Goal: Task Accomplishment & Management: Complete application form

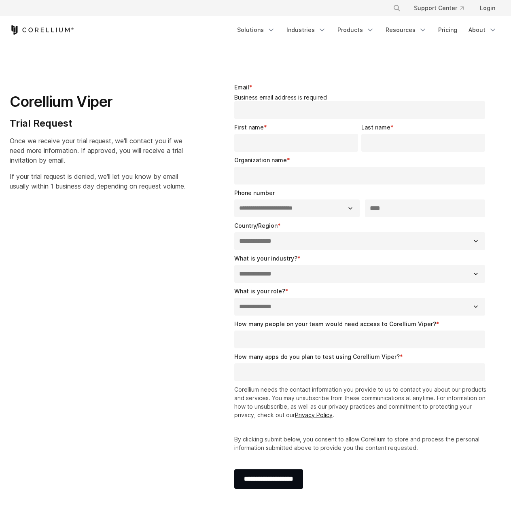
select select "**"
click at [85, 151] on span "Once we receive your trial request, we'll contact you if we need more informati…" at bounding box center [96, 151] width 173 height 28
copy span "I"
click at [147, 148] on span "Once we receive your trial request, we'll contact you if we need more informati…" at bounding box center [96, 151] width 173 height 28
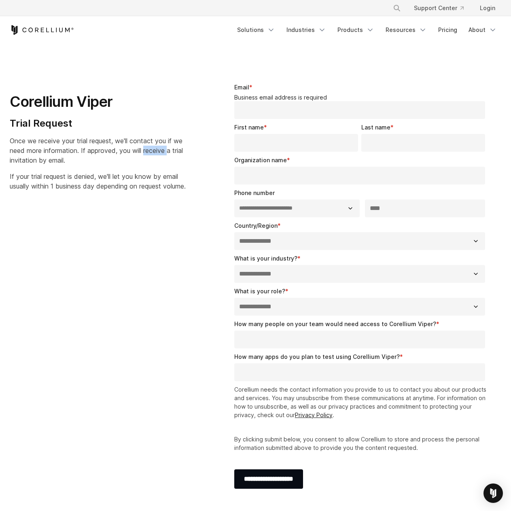
copy span "receive"
click at [102, 142] on span "Once we receive your trial request, we'll contact you if we need more informati…" at bounding box center [96, 151] width 173 height 28
copy span "request"
click at [127, 145] on p "Once we receive your trial request, we'll contact you if we need more informati…" at bounding box center [98, 150] width 176 height 29
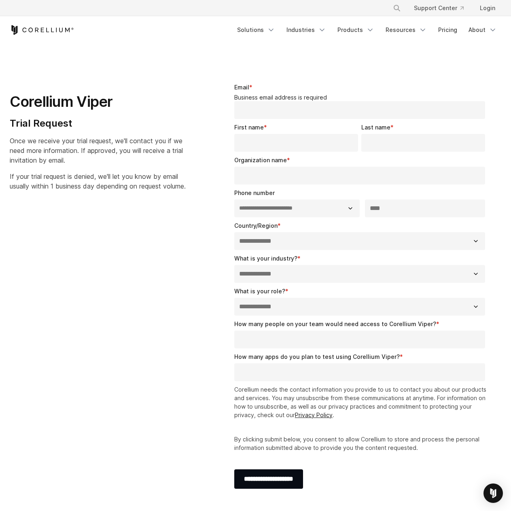
click at [106, 140] on span "Once we receive your trial request, we'll contact you if we need more informati…" at bounding box center [96, 151] width 173 height 28
click at [210, 248] on div "**********" at bounding box center [256, 290] width 508 height 440
click at [97, 148] on span "Once we receive your trial request, we'll contact you if we need more informati…" at bounding box center [96, 151] width 173 height 28
click at [67, 146] on p "Once we receive your trial request, we'll contact you if we need more informati…" at bounding box center [98, 150] width 176 height 29
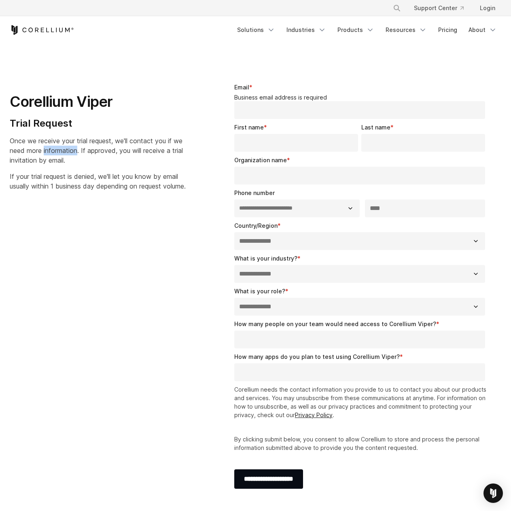
click at [67, 146] on p "Once we receive your trial request, we'll contact you if we need more informati…" at bounding box center [98, 150] width 176 height 29
copy span "information"
click at [68, 142] on span "Once we receive your trial request, we'll contact you if we need more informati…" at bounding box center [96, 151] width 173 height 28
copy span "your"
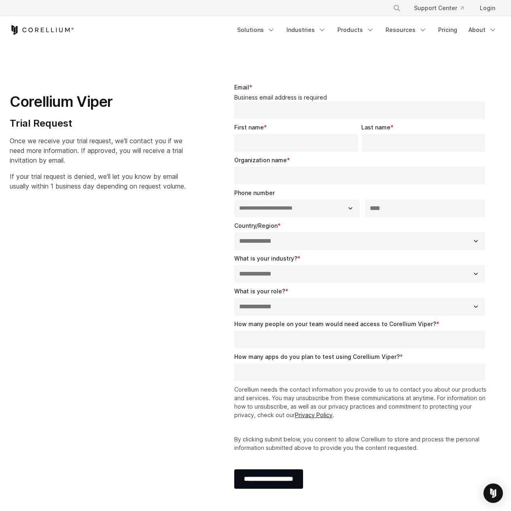
drag, startPoint x: 185, startPoint y: 26, endPoint x: 175, endPoint y: 11, distance: 19.0
click at [185, 26] on div "Free Trial" at bounding box center [121, 30] width 223 height 10
